Goal: Task Accomplishment & Management: Manage account settings

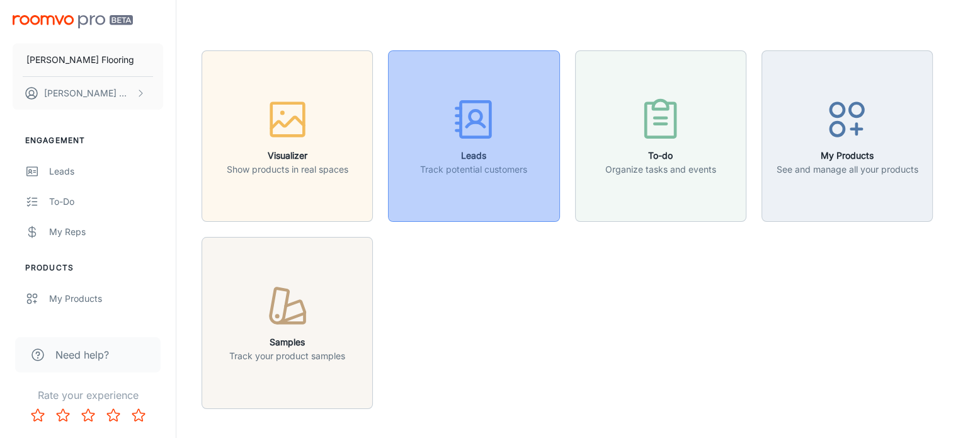
click at [475, 143] on icon "button" at bounding box center [473, 119] width 47 height 47
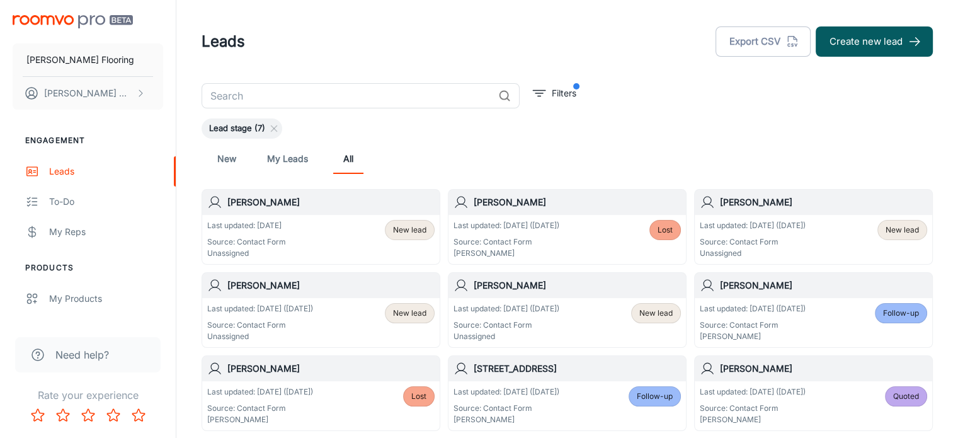
click at [232, 154] on link "New" at bounding box center [227, 159] width 30 height 30
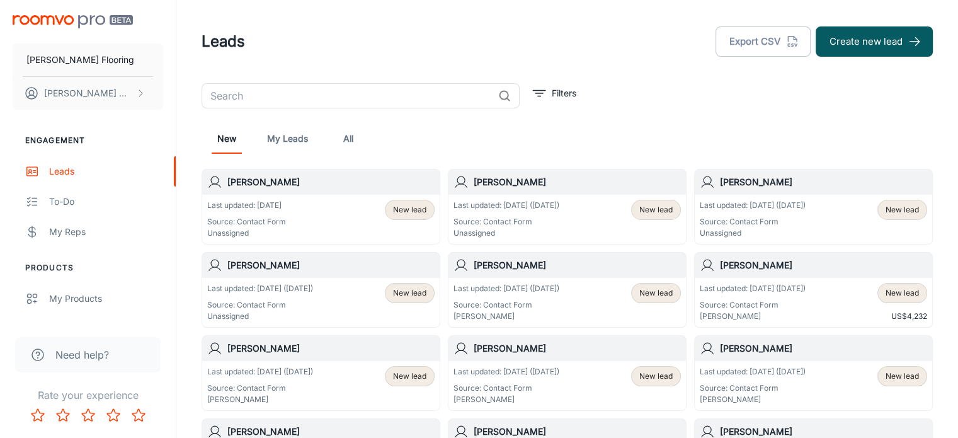
click at [335, 263] on h6 "[PERSON_NAME]" at bounding box center [330, 265] width 207 height 14
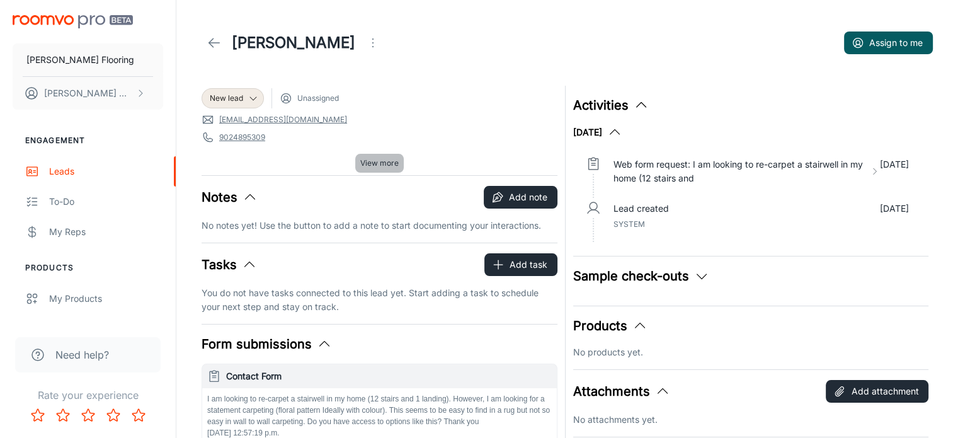
click at [377, 166] on span "View more" at bounding box center [379, 162] width 38 height 11
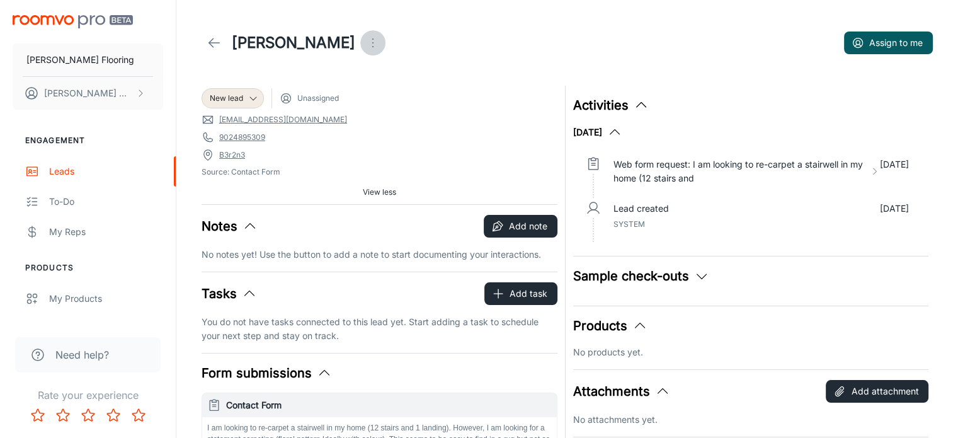
click at [365, 44] on icon "Open menu" at bounding box center [372, 42] width 15 height 15
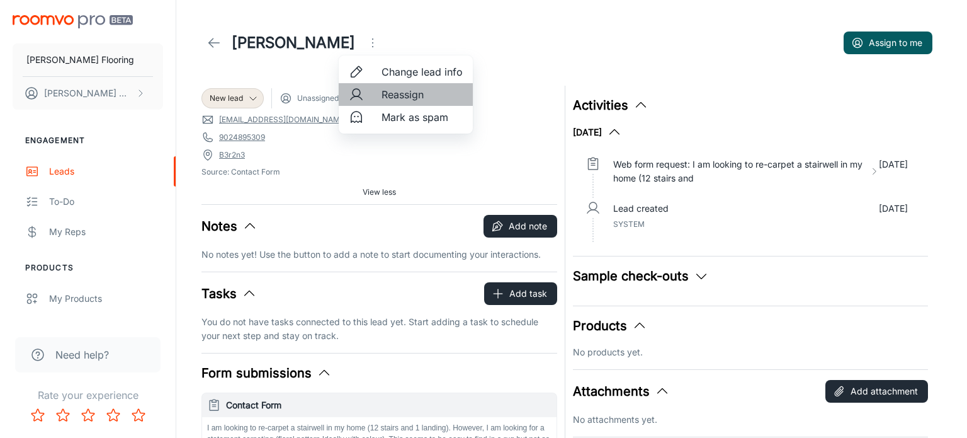
click at [393, 93] on span "Reassign" at bounding box center [422, 94] width 81 height 15
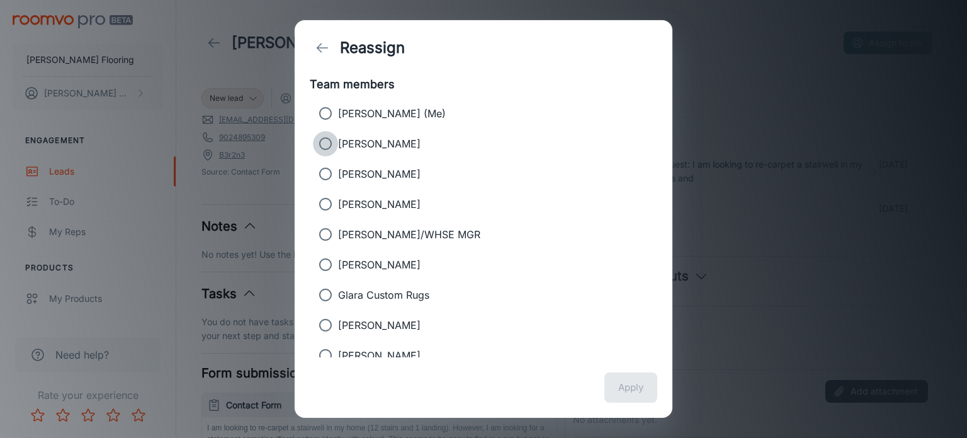
click at [327, 143] on input "[PERSON_NAME]" at bounding box center [325, 143] width 25 height 25
radio input "true"
click at [632, 389] on button "Apply" at bounding box center [631, 387] width 53 height 30
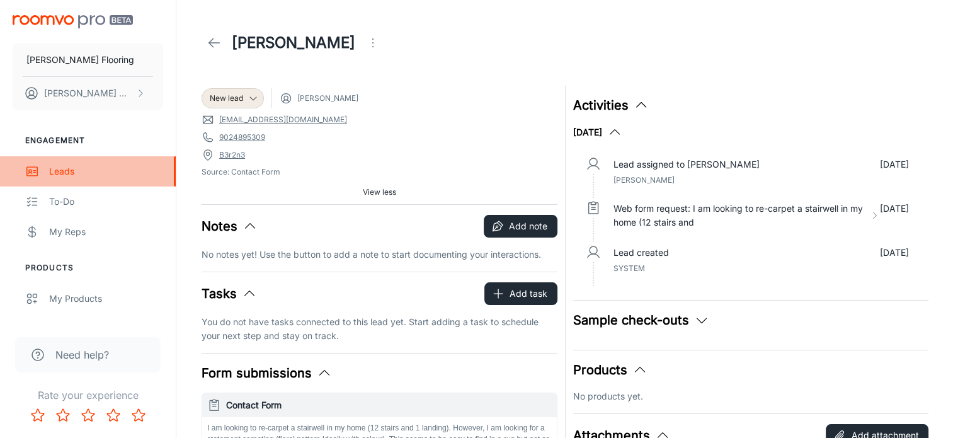
click at [57, 171] on div "Leads" at bounding box center [106, 171] width 114 height 14
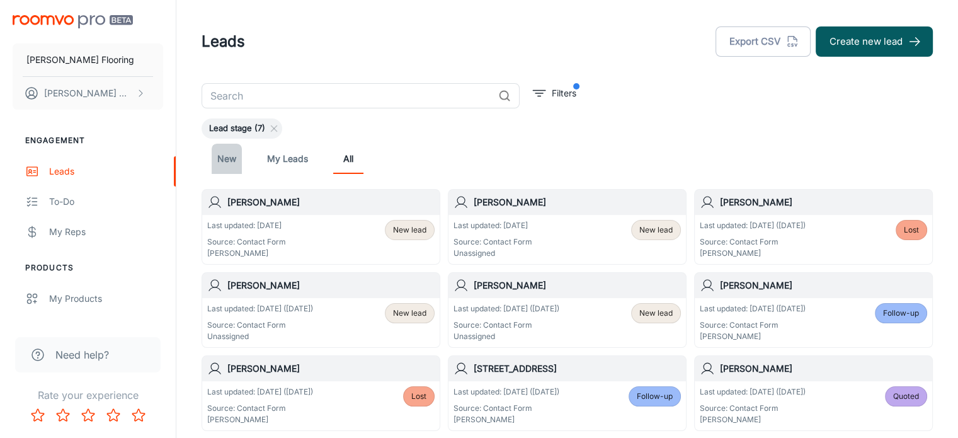
click at [227, 152] on link "New" at bounding box center [227, 159] width 30 height 30
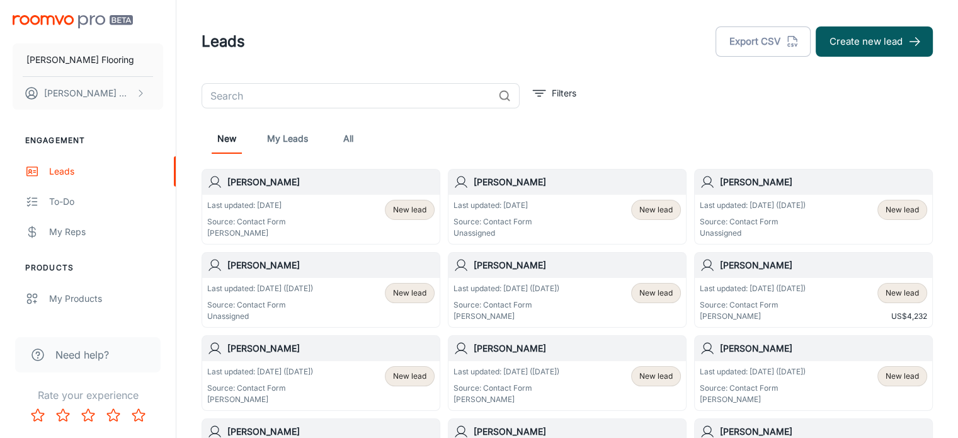
click at [335, 272] on div "[PERSON_NAME]" at bounding box center [320, 265] width 237 height 25
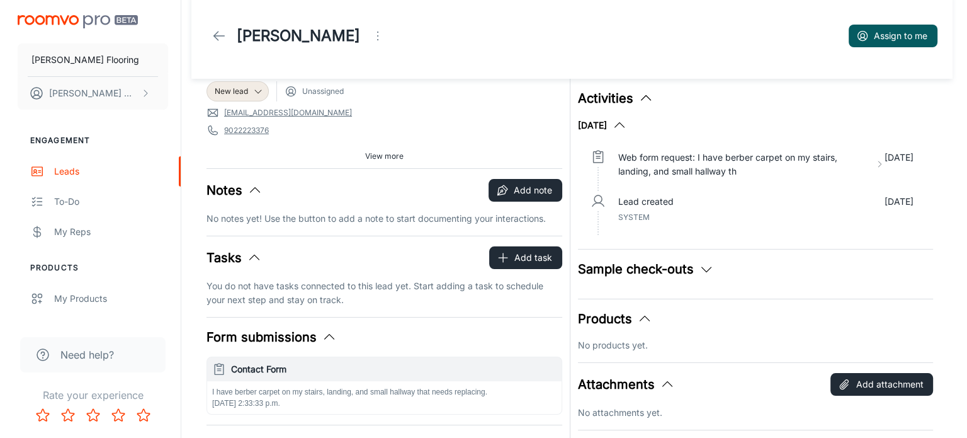
scroll to position [8, 0]
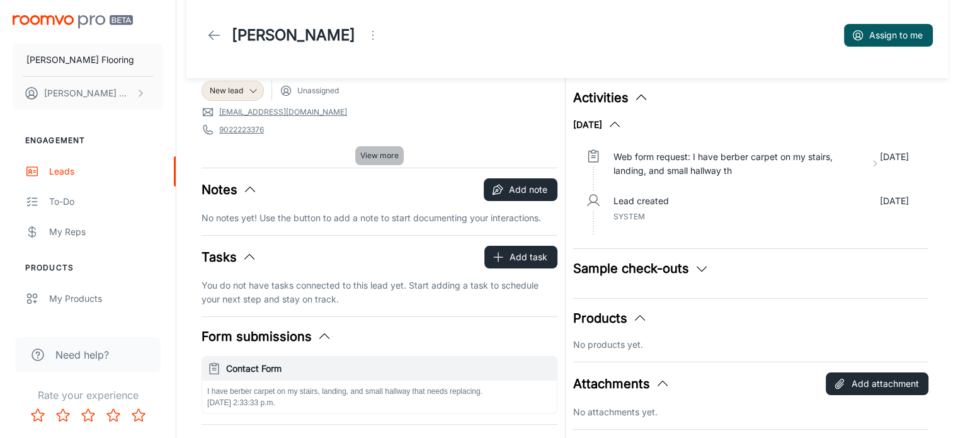
click at [375, 156] on span "View more" at bounding box center [379, 155] width 38 height 11
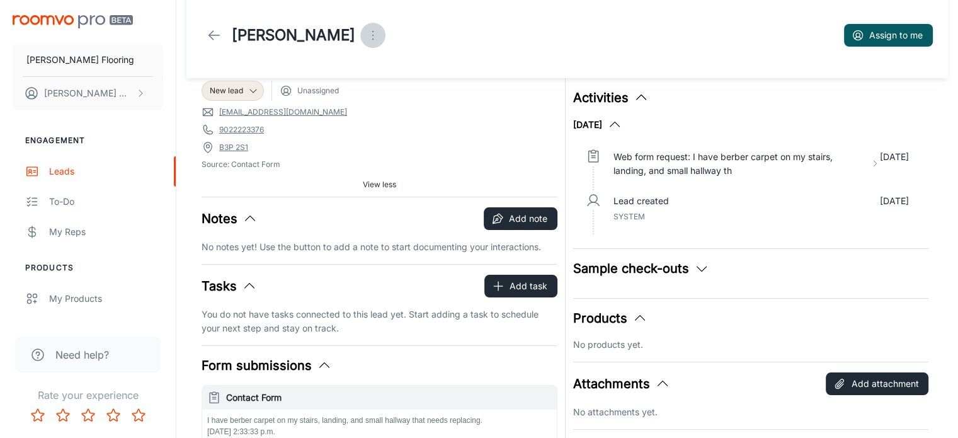
click at [365, 38] on icon "Open menu" at bounding box center [372, 35] width 15 height 15
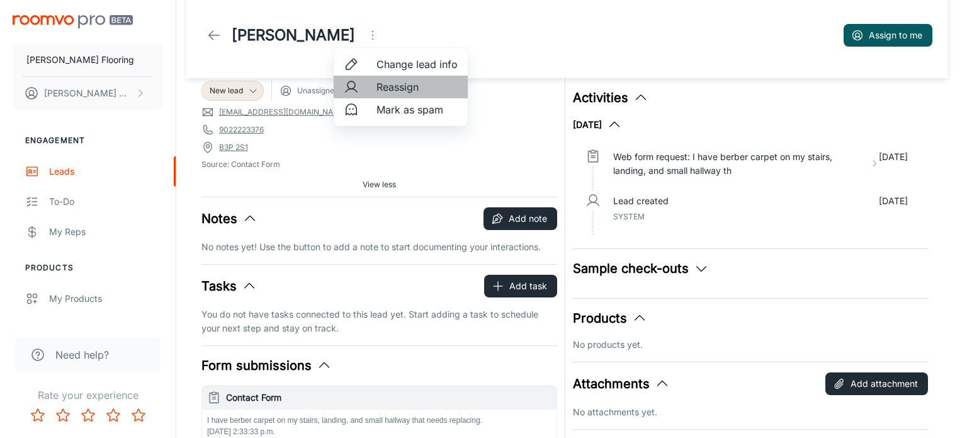
click at [405, 86] on span "Reassign" at bounding box center [417, 86] width 81 height 15
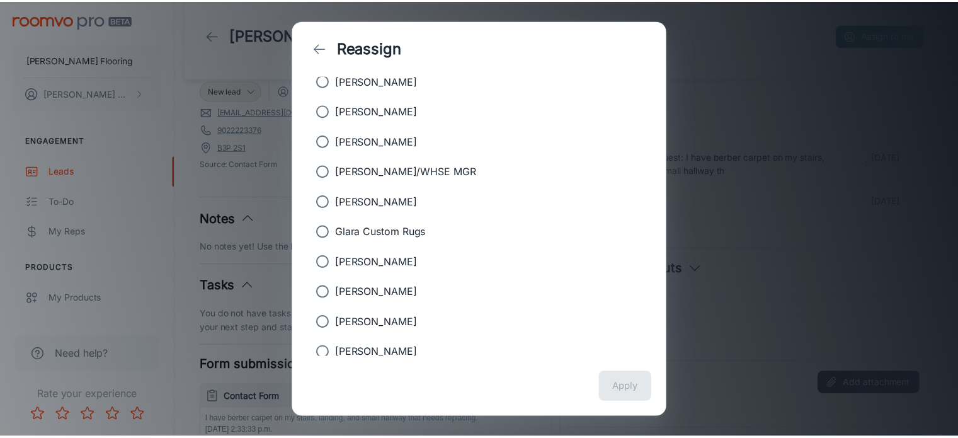
scroll to position [81, 0]
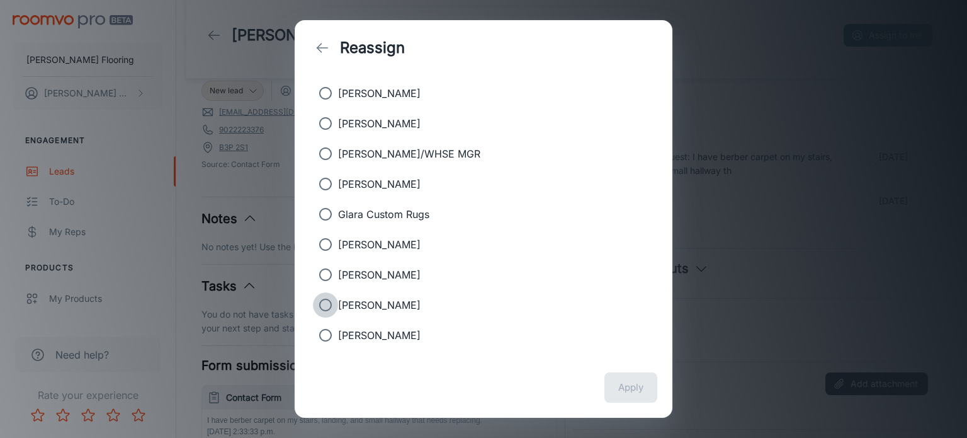
click at [329, 302] on input "[PERSON_NAME]" at bounding box center [325, 304] width 25 height 25
radio input "true"
click at [642, 385] on button "Apply" at bounding box center [631, 387] width 53 height 30
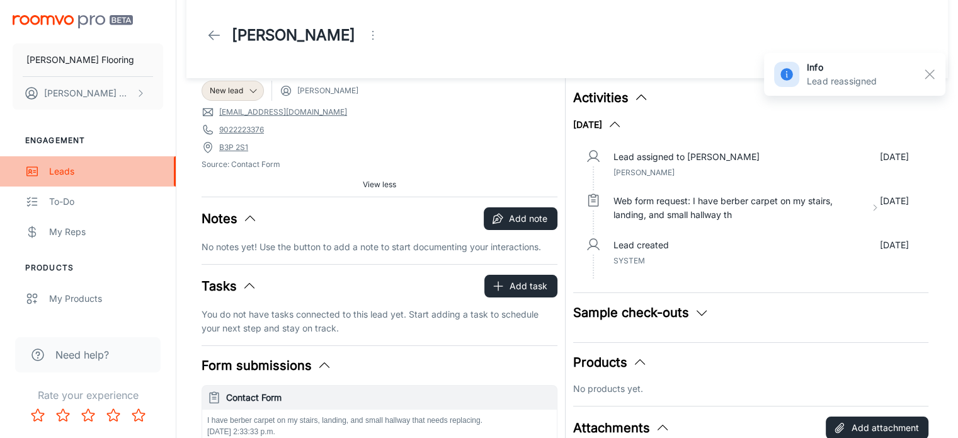
click at [65, 170] on div "Leads" at bounding box center [106, 171] width 114 height 14
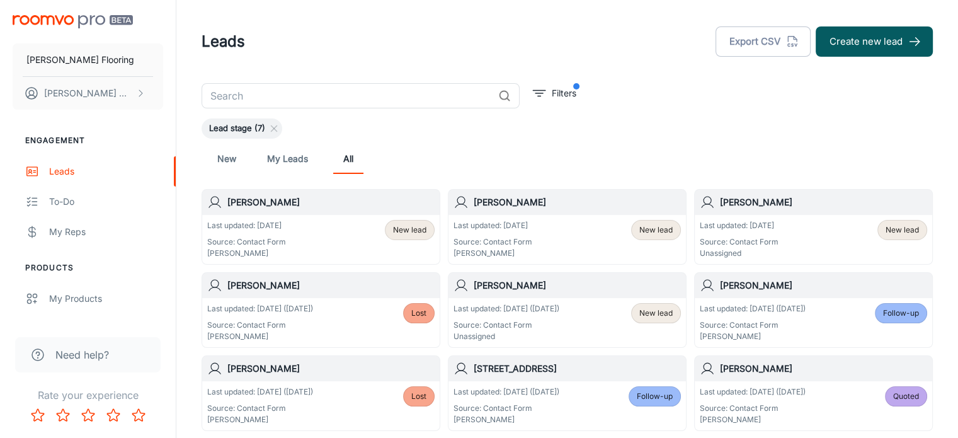
click at [535, 284] on h6 "[PERSON_NAME]" at bounding box center [577, 285] width 207 height 14
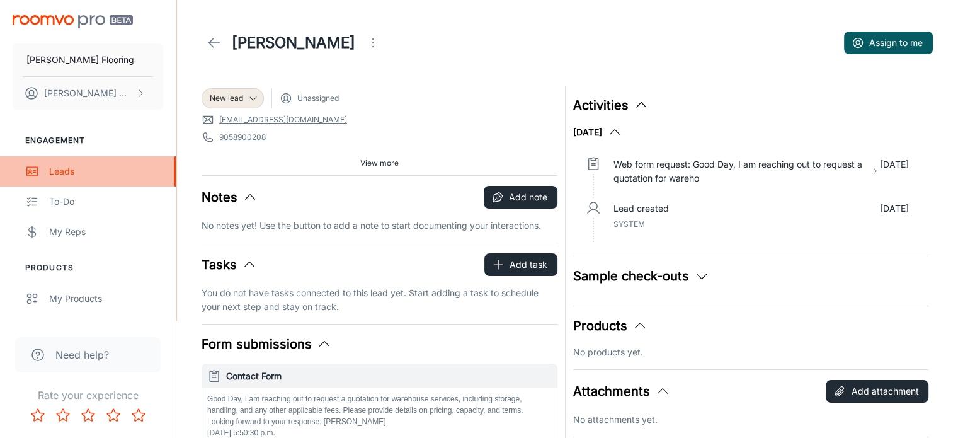
click at [65, 174] on div "Leads" at bounding box center [106, 171] width 114 height 14
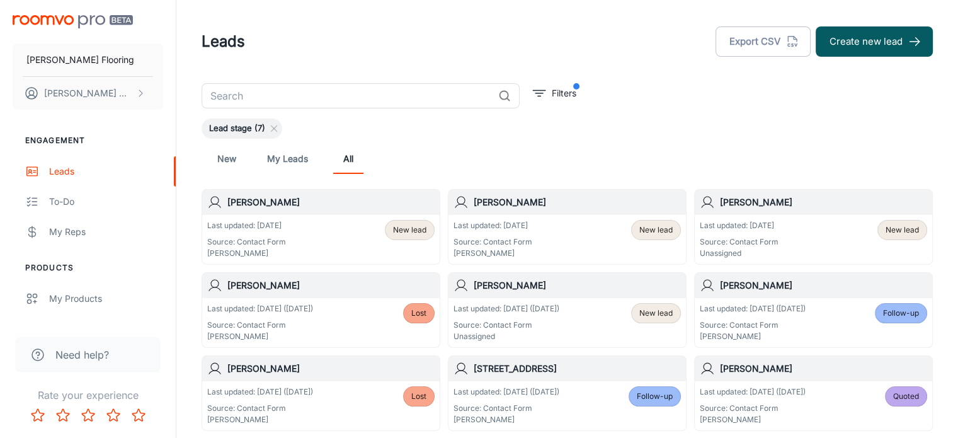
click at [767, 201] on h6 "[PERSON_NAME]" at bounding box center [823, 202] width 207 height 14
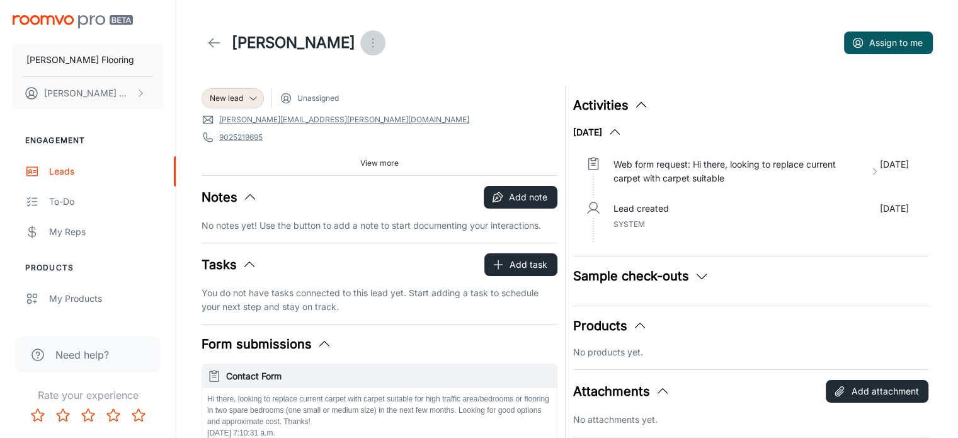
click at [372, 42] on circle "Open menu" at bounding box center [372, 42] width 1 height 1
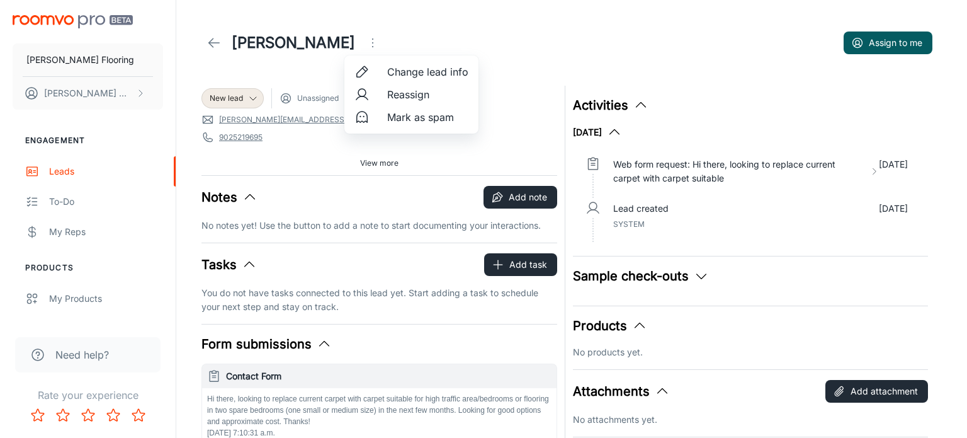
click at [412, 93] on span "Reassign" at bounding box center [427, 94] width 81 height 15
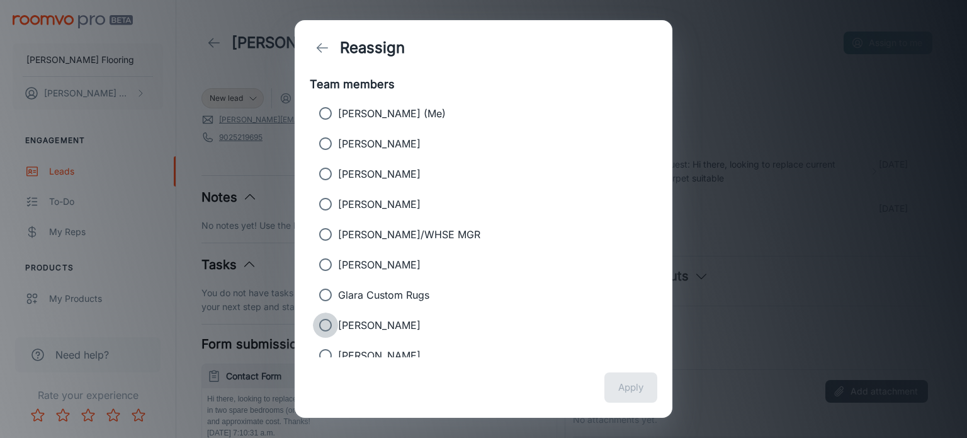
click at [322, 322] on input "[PERSON_NAME]" at bounding box center [325, 324] width 25 height 25
radio input "true"
click at [635, 390] on button "Apply" at bounding box center [631, 387] width 53 height 30
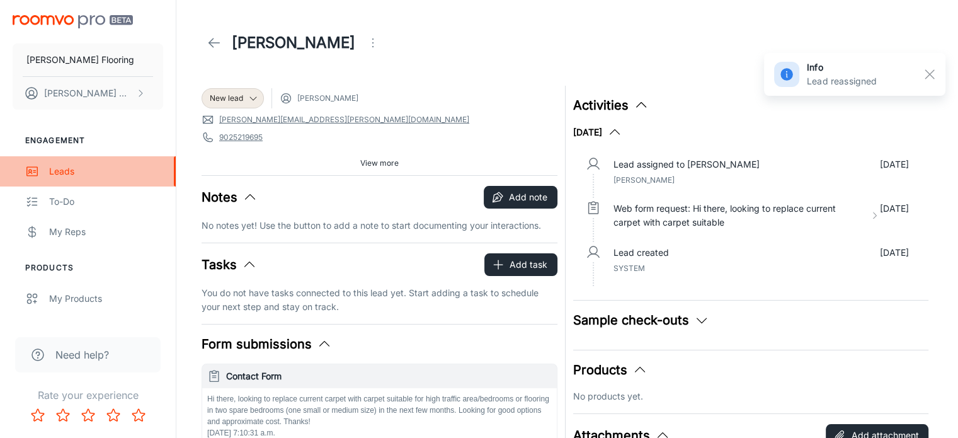
click at [60, 169] on div "Leads" at bounding box center [106, 171] width 114 height 14
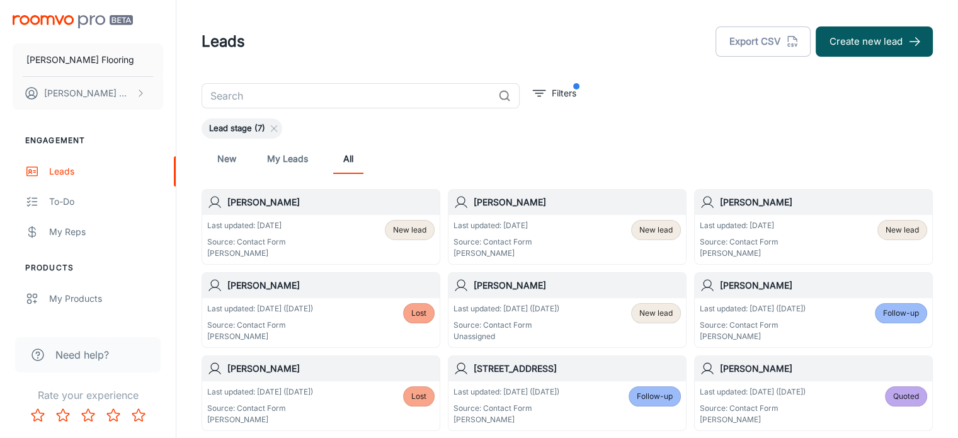
click at [518, 287] on h6 "[PERSON_NAME]" at bounding box center [577, 285] width 207 height 14
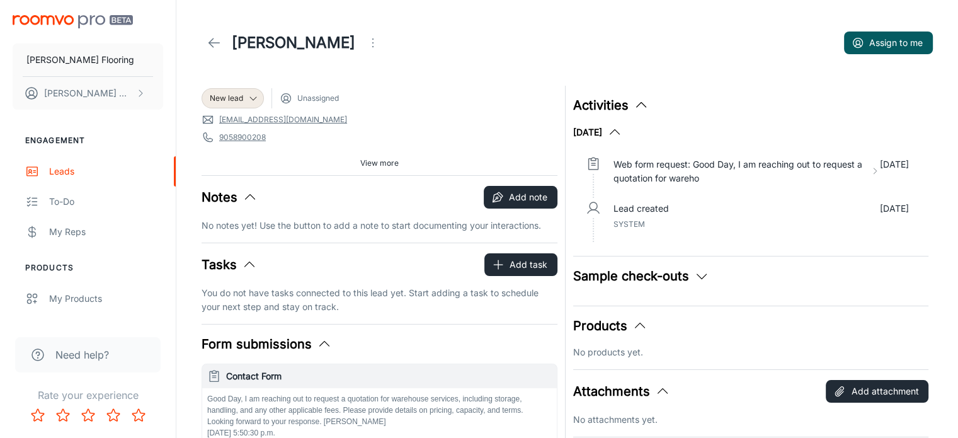
click at [257, 118] on link "[EMAIL_ADDRESS][DOMAIN_NAME]" at bounding box center [283, 119] width 128 height 11
click at [705, 416] on p "No attachments yet." at bounding box center [751, 419] width 356 height 14
click at [365, 38] on icon "Open menu" at bounding box center [372, 42] width 15 height 15
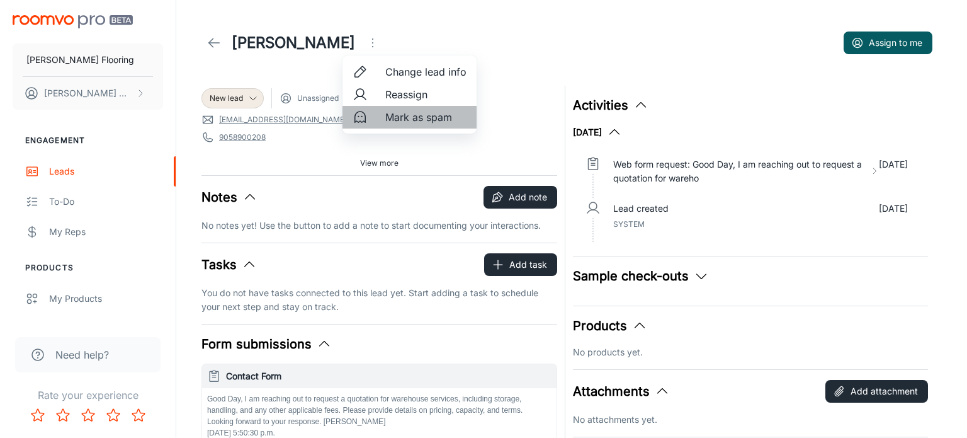
click at [399, 118] on span "Mark as spam" at bounding box center [425, 117] width 81 height 15
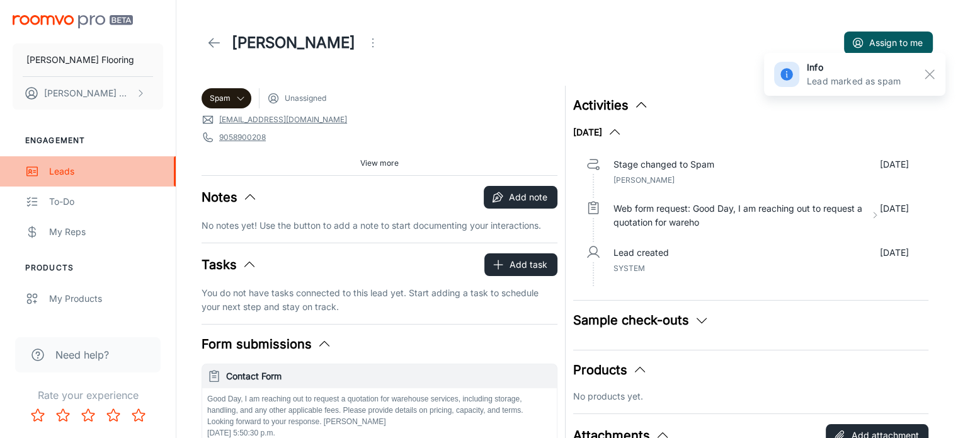
click at [54, 168] on div "Leads" at bounding box center [106, 171] width 114 height 14
